Goal: Navigation & Orientation: Understand site structure

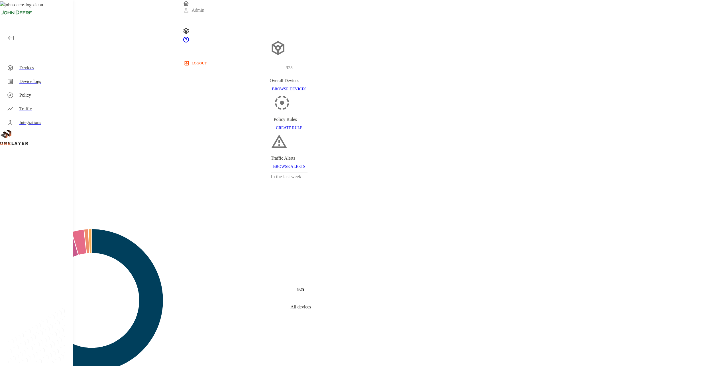
click at [49, 61] on div "Devices" at bounding box center [37, 68] width 71 height 14
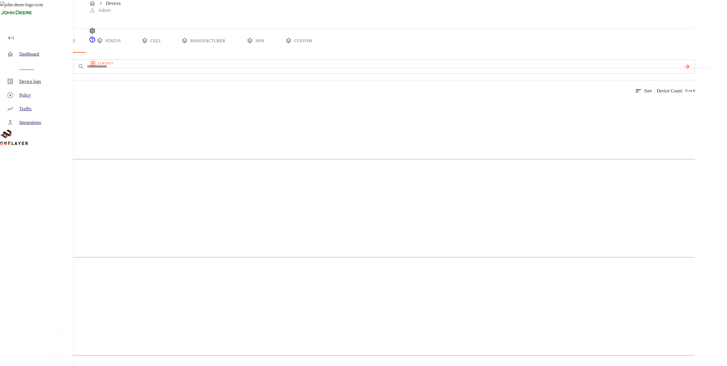
click at [142, 119] on p "Cellular Router" at bounding box center [347, 116] width 695 height 7
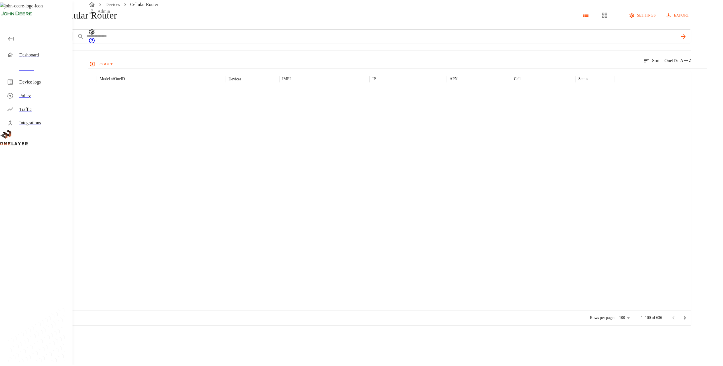
scroll to position [1706, 0]
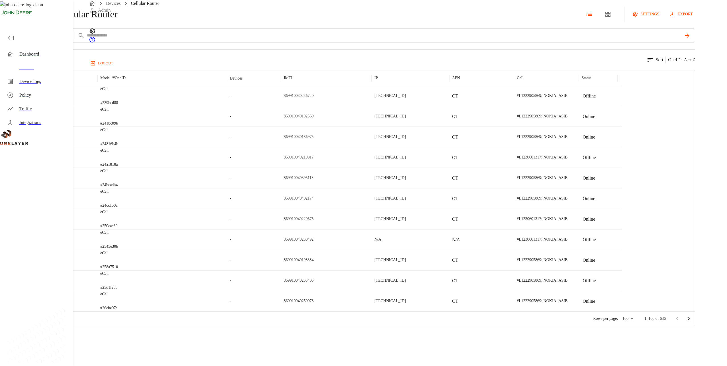
click at [39, 42] on button "add filter" at bounding box center [19, 35] width 39 height 14
click at [127, 111] on div "Model / Hostname" at bounding box center [124, 119] width 62 height 16
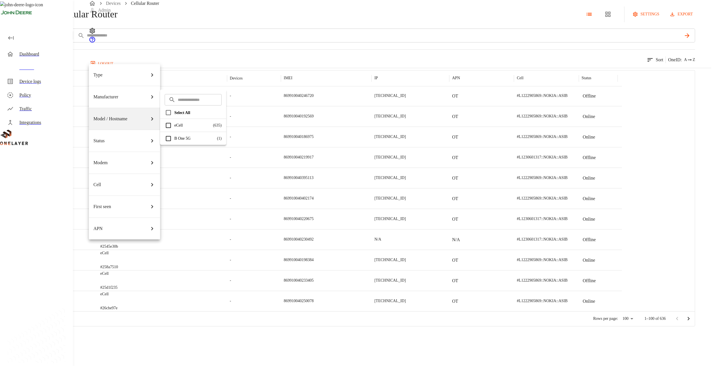
click at [188, 74] on div at bounding box center [363, 183] width 727 height 366
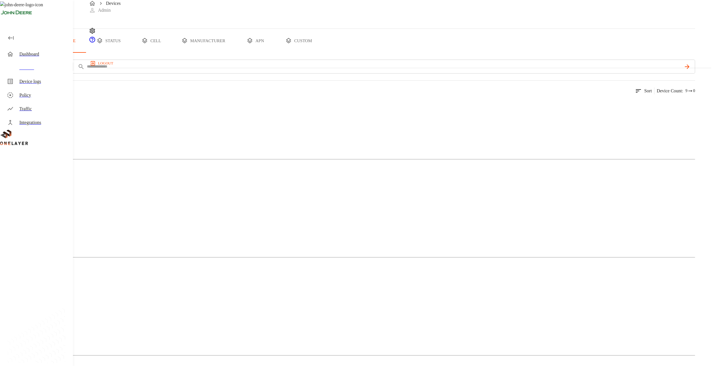
click at [213, 211] on div "Laptop" at bounding box center [347, 225] width 695 height 28
click at [34, 48] on div "Dashboard" at bounding box center [37, 54] width 71 height 14
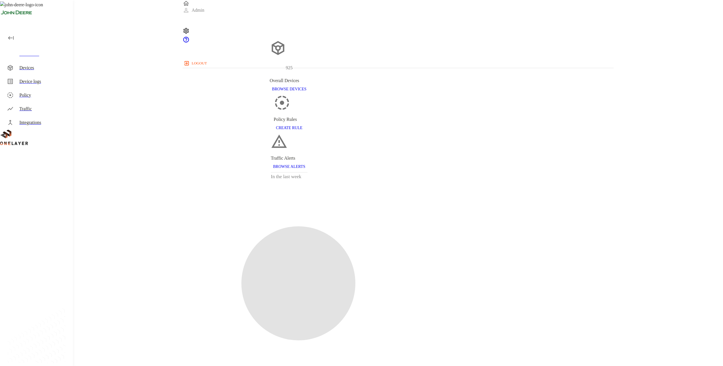
drag, startPoint x: 223, startPoint y: 113, endPoint x: 229, endPoint y: 117, distance: 7.7
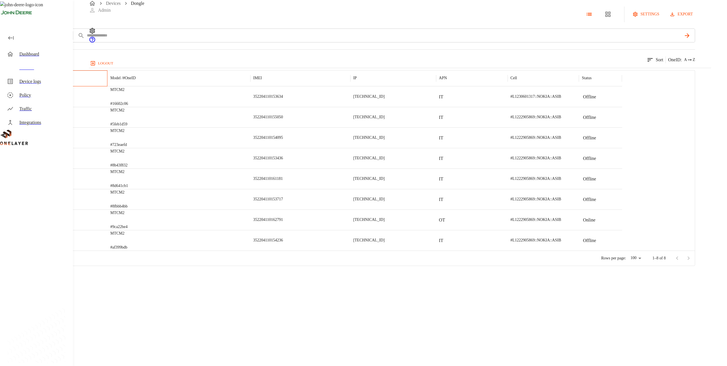
drag, startPoint x: 196, startPoint y: 93, endPoint x: 192, endPoint y: 93, distance: 3.7
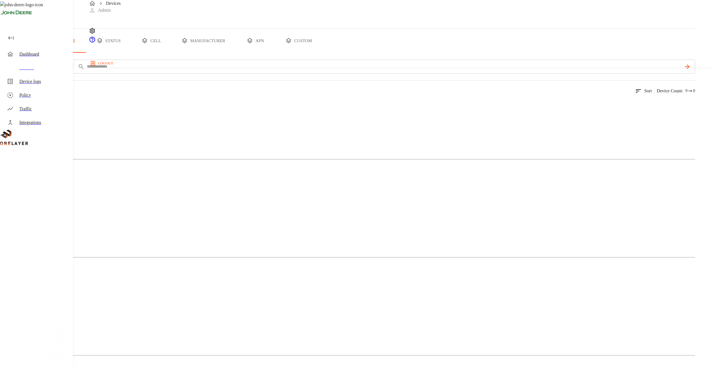
click at [64, 63] on div "Devices" at bounding box center [37, 68] width 71 height 14
click at [51, 46] on ul "Dashboard Devices Device logs Policy Traffic Integrations" at bounding box center [36, 78] width 73 height 101
click at [51, 54] on div "Dashboard" at bounding box center [43, 54] width 49 height 7
